Goal: Navigation & Orientation: Find specific page/section

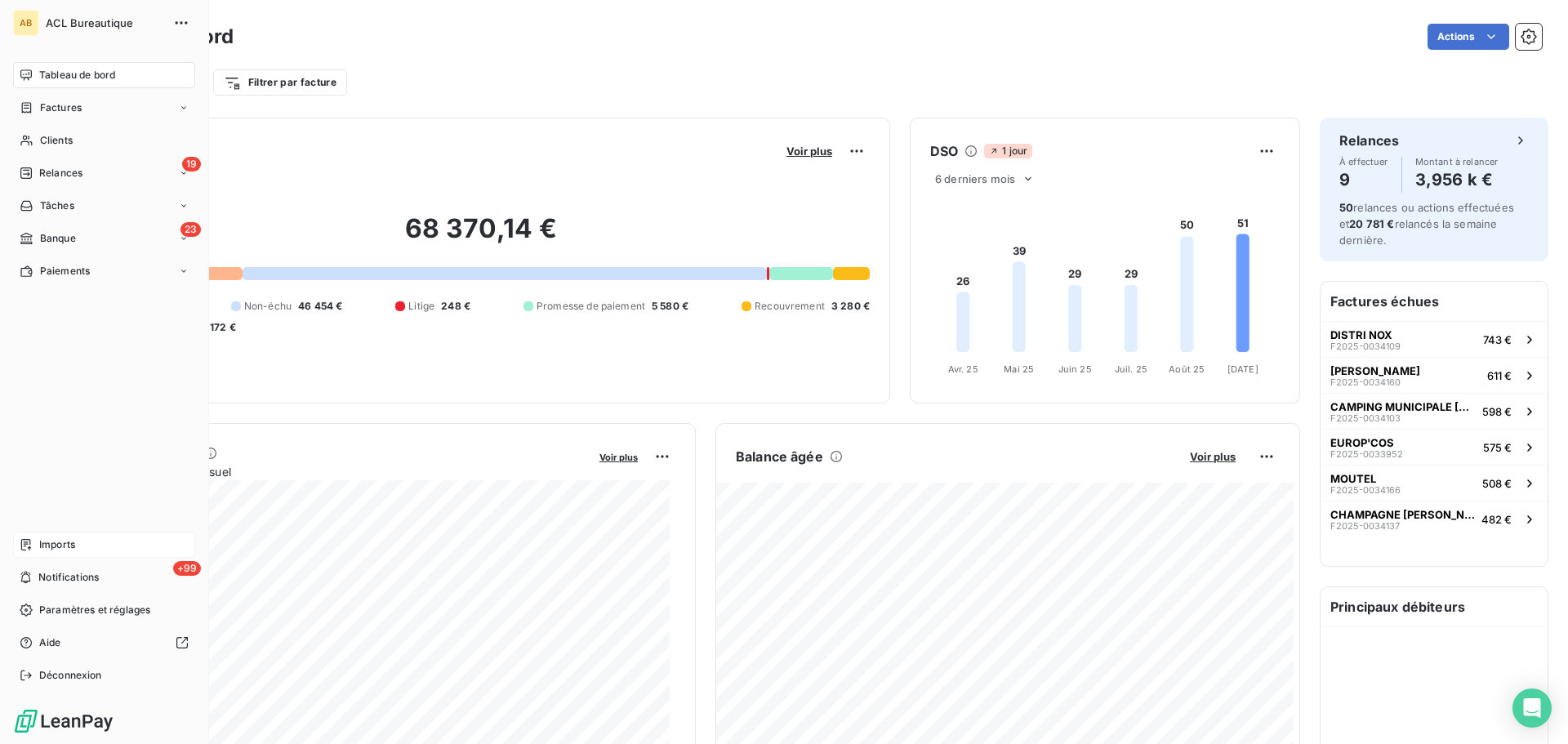
click at [89, 548] on div "Imports" at bounding box center [104, 544] width 182 height 26
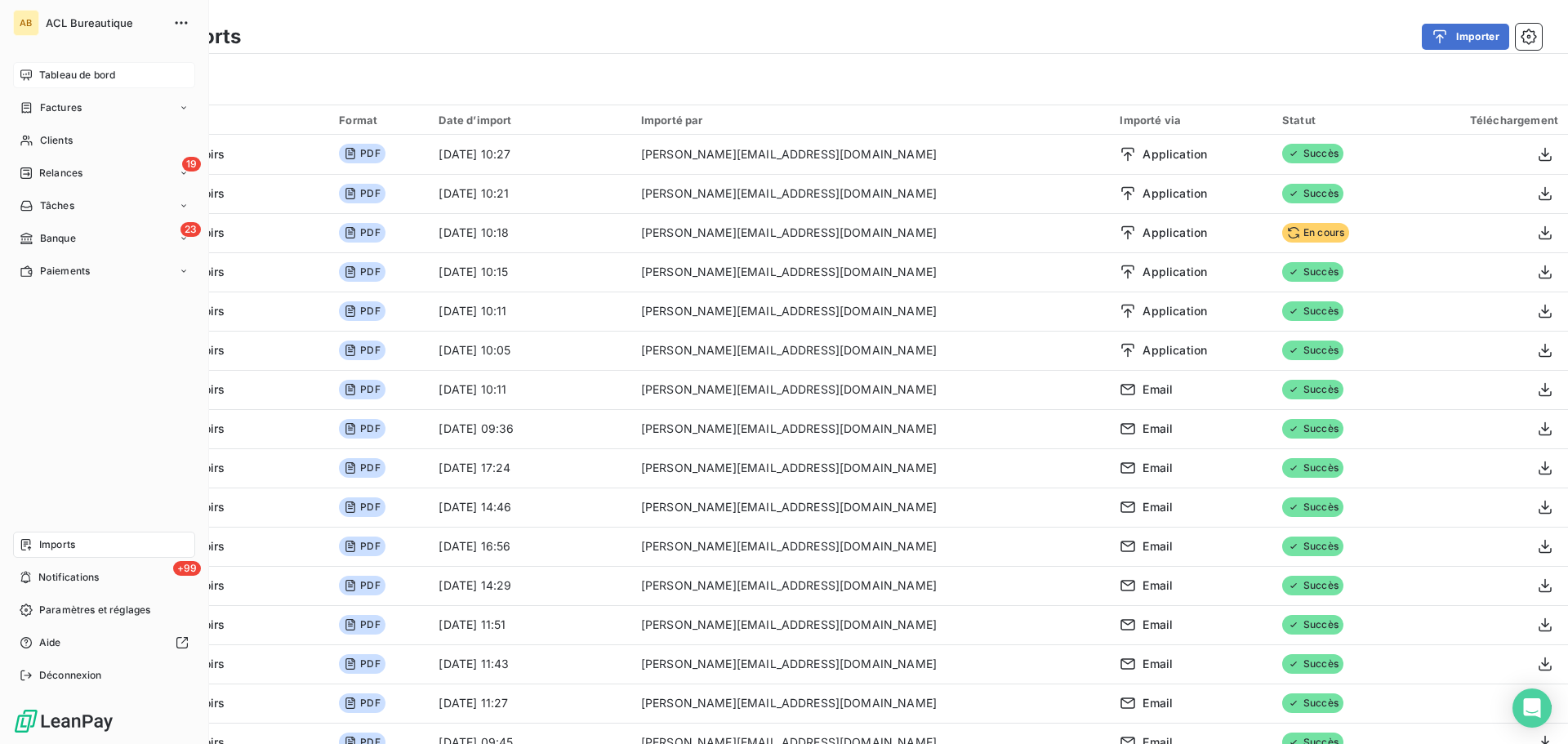
click at [40, 75] on span "Tableau de bord" at bounding box center [77, 74] width 76 height 14
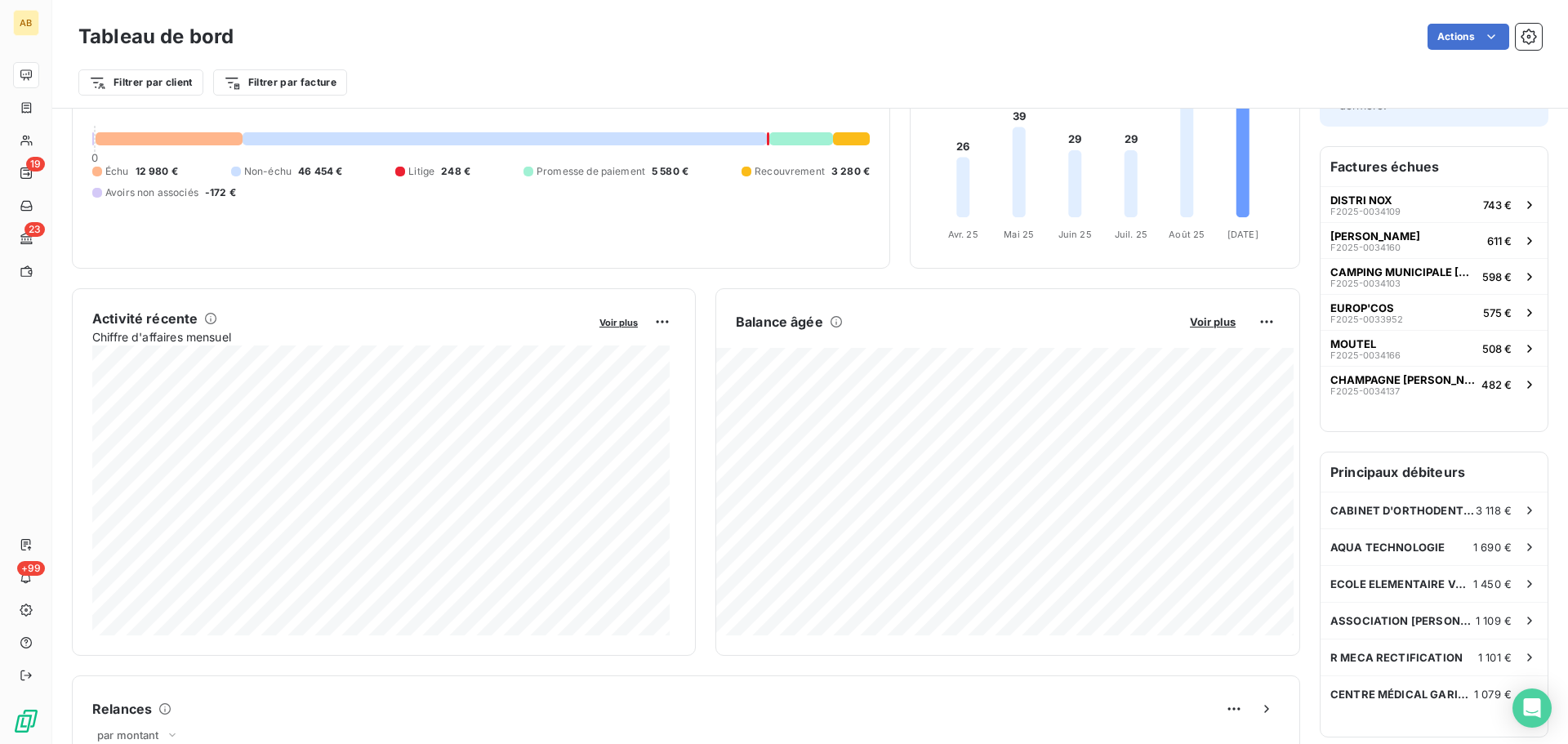
scroll to position [164, 0]
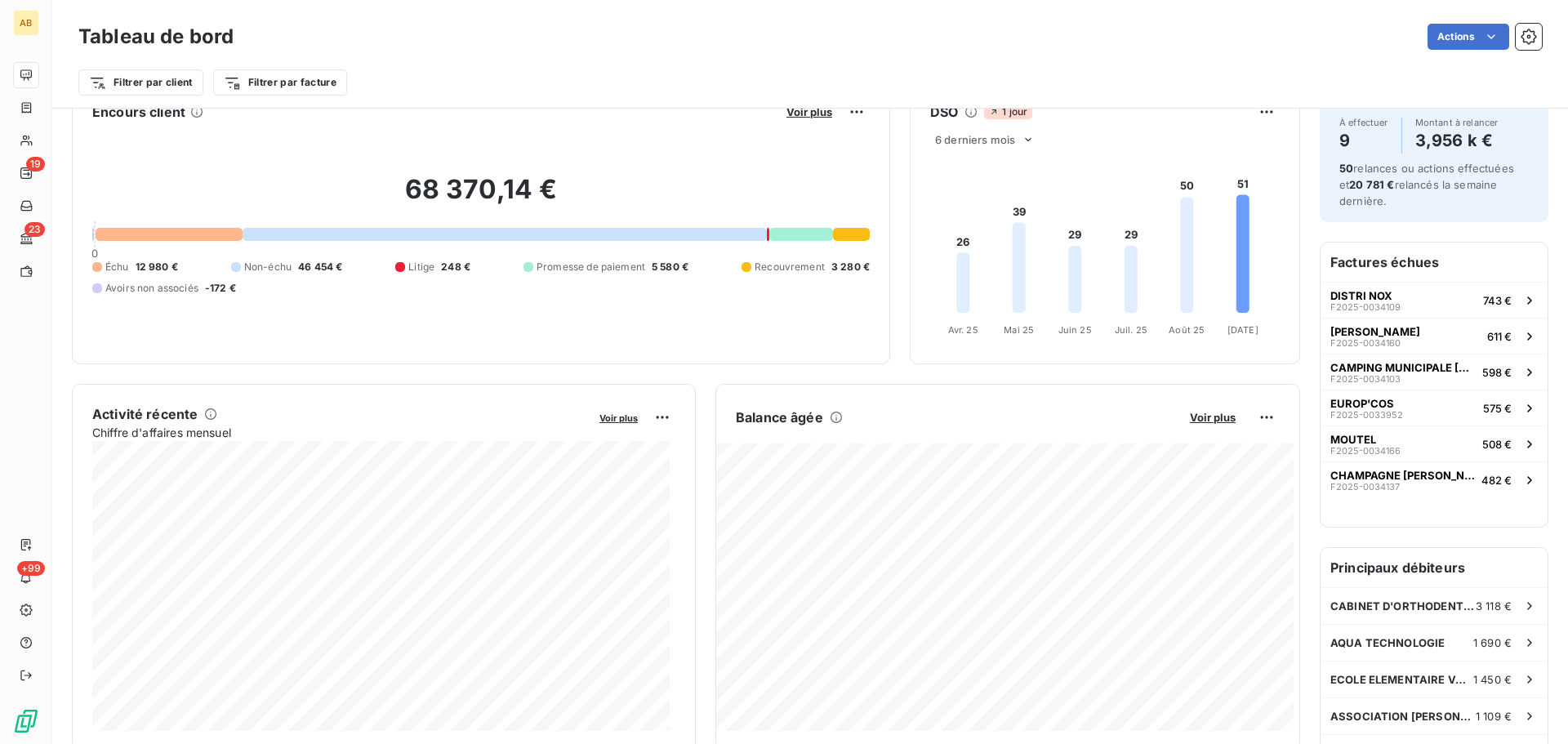
scroll to position [31, 0]
